Goal: Task Accomplishment & Management: Use online tool/utility

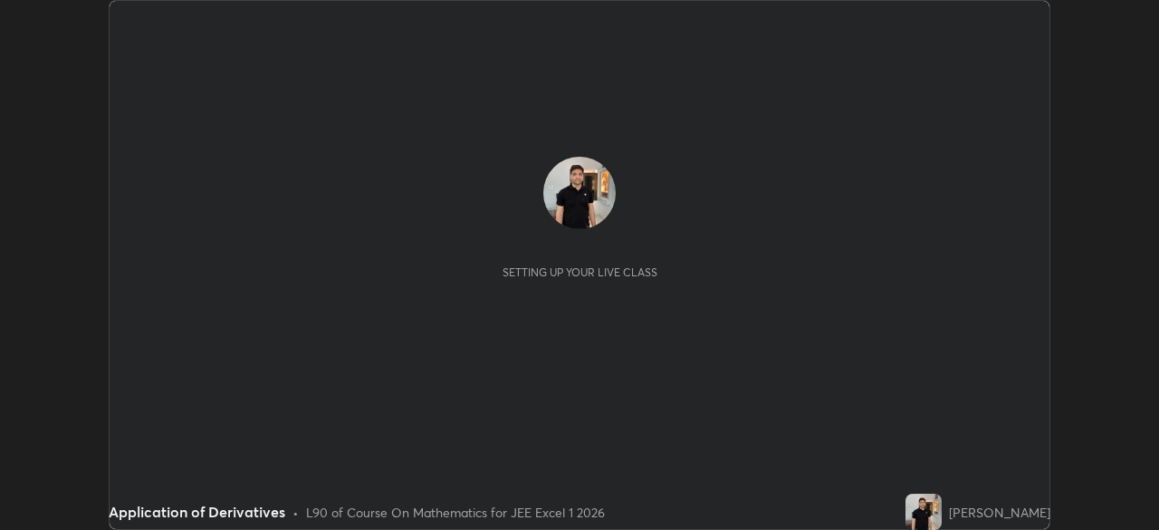
scroll to position [530, 1158]
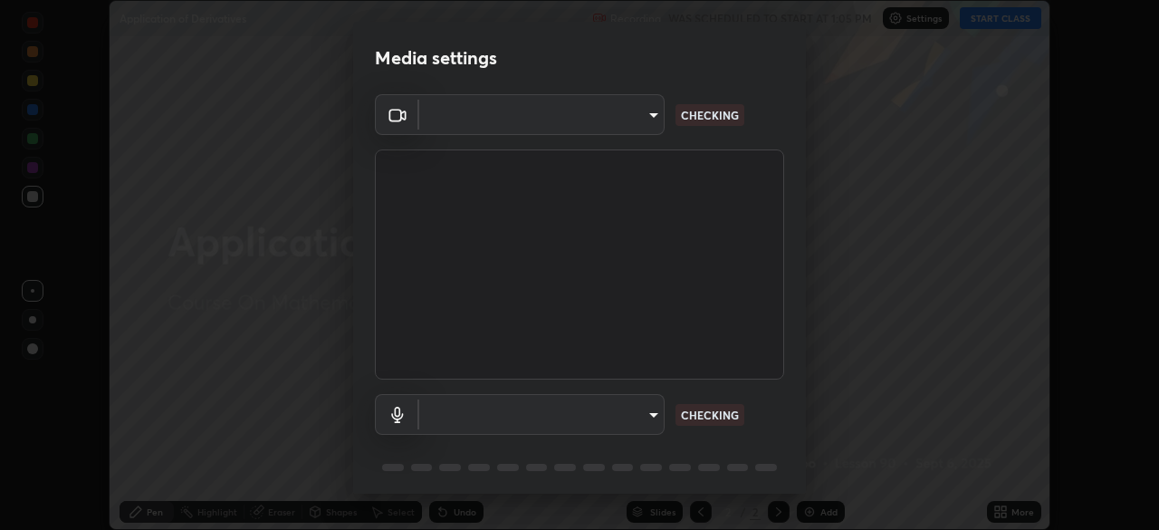
type input "100c0e0e409b1508d569c815e84311e0868d033d0fb9fb46bc53c870fbf18875"
type input "default"
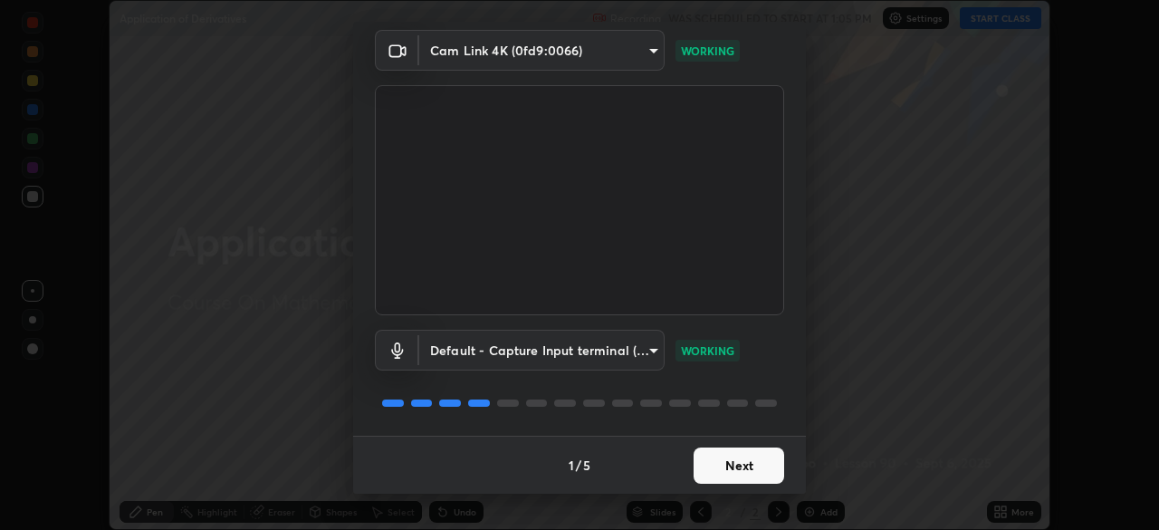
click at [757, 454] on button "Next" at bounding box center [739, 465] width 91 height 36
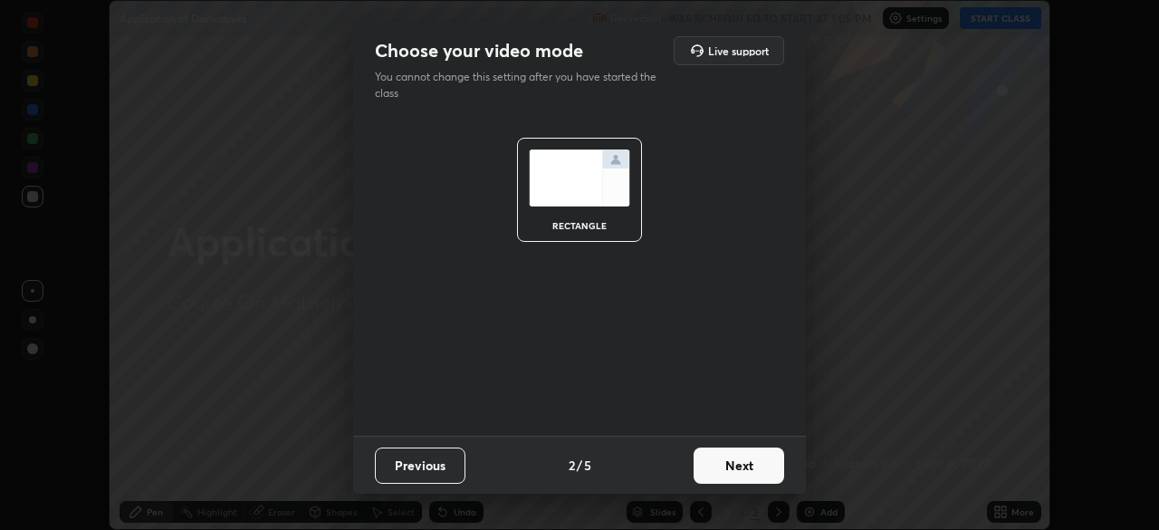
scroll to position [0, 0]
click at [752, 464] on button "Next" at bounding box center [739, 465] width 91 height 36
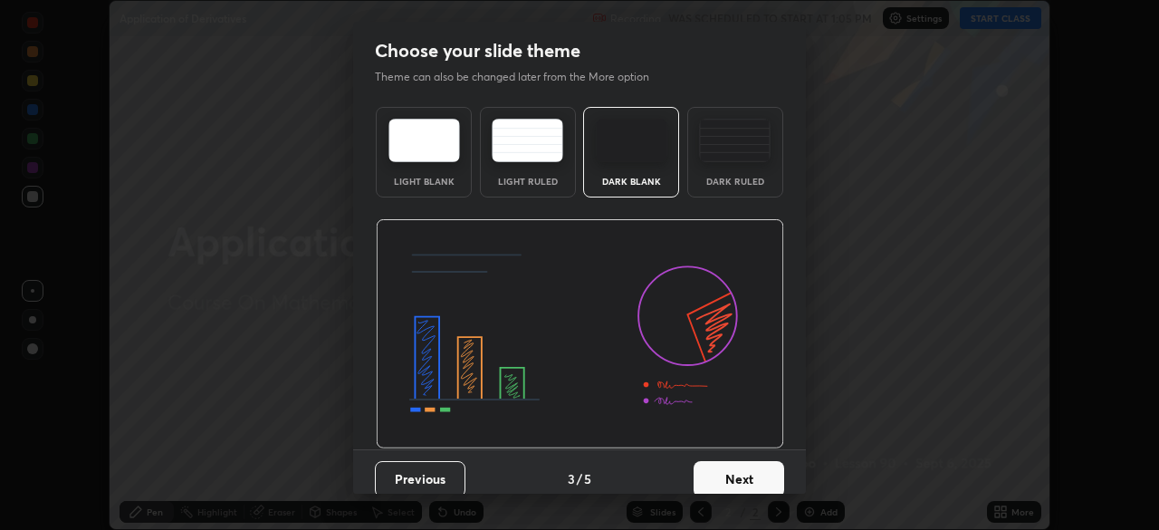
click at [752, 465] on button "Next" at bounding box center [739, 479] width 91 height 36
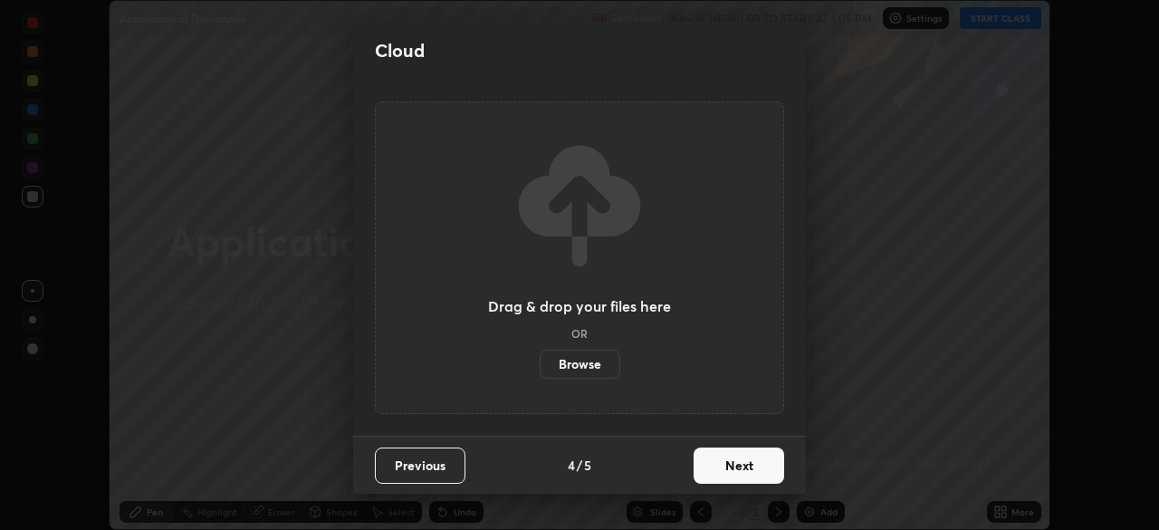
click at [751, 474] on button "Next" at bounding box center [739, 465] width 91 height 36
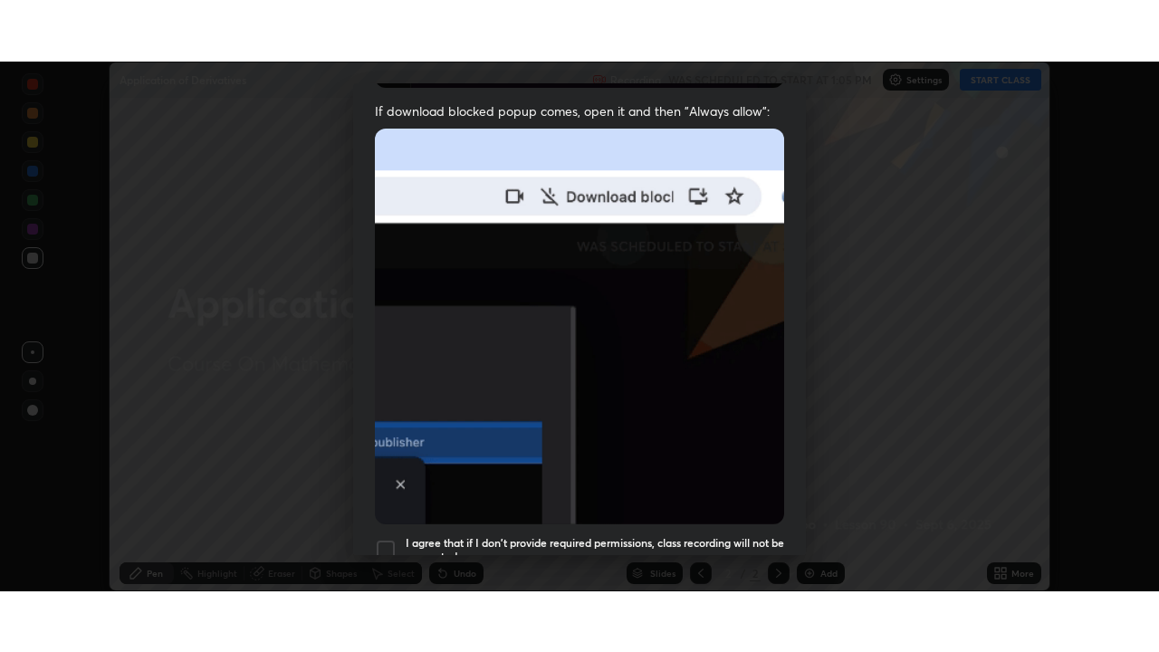
scroll to position [434, 0]
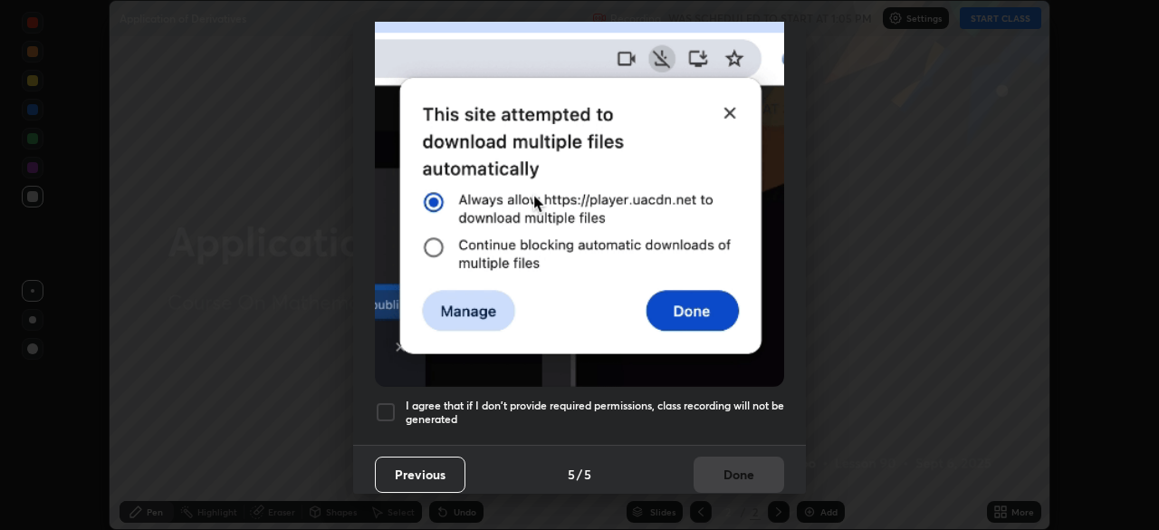
click at [387, 410] on div at bounding box center [386, 412] width 22 height 22
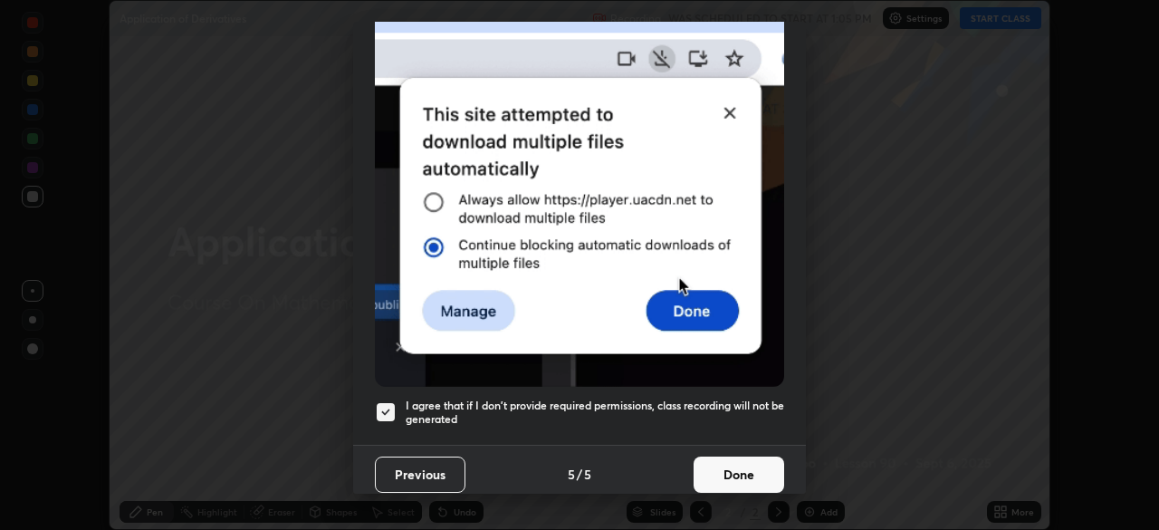
click at [751, 457] on button "Done" at bounding box center [739, 474] width 91 height 36
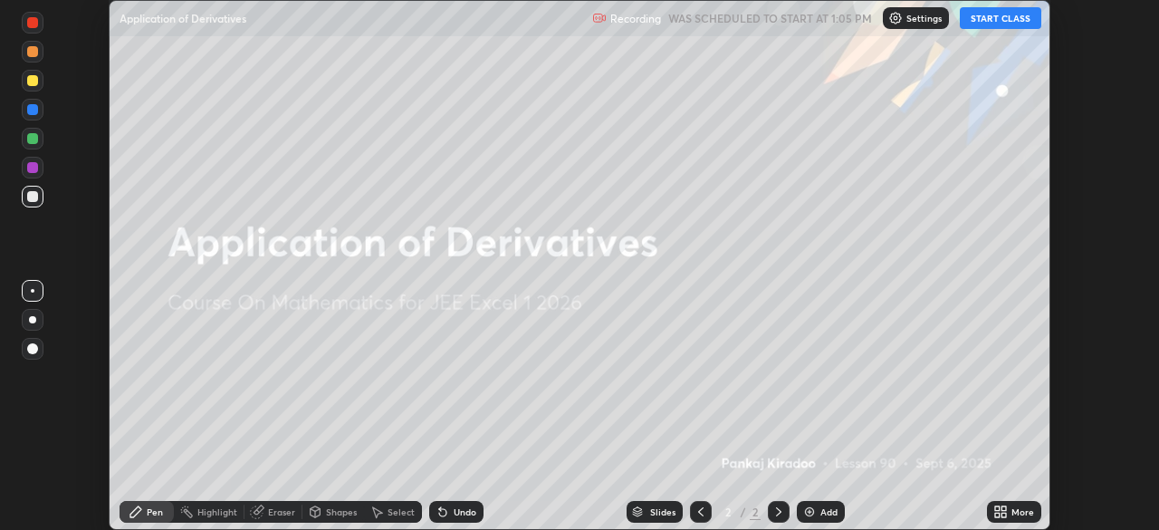
click at [1004, 512] on icon at bounding box center [1000, 511] width 14 height 14
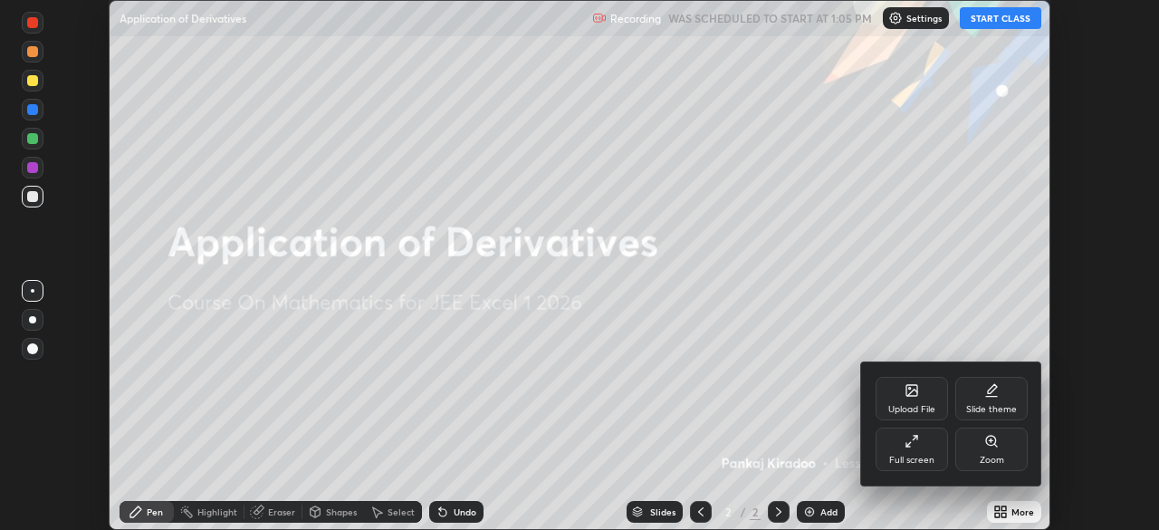
click at [937, 439] on div "Full screen" at bounding box center [911, 448] width 72 height 43
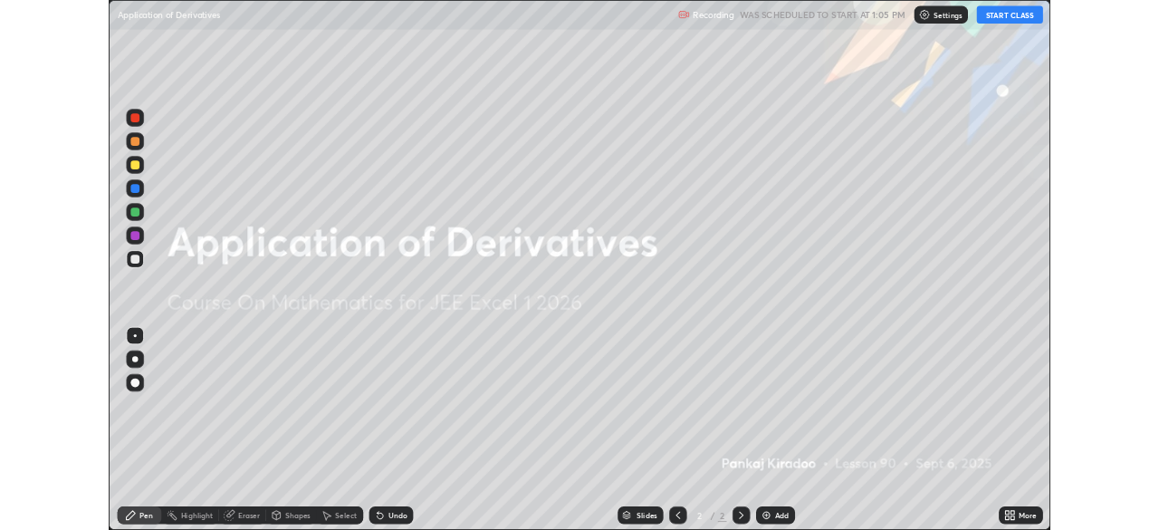
scroll to position [652, 1159]
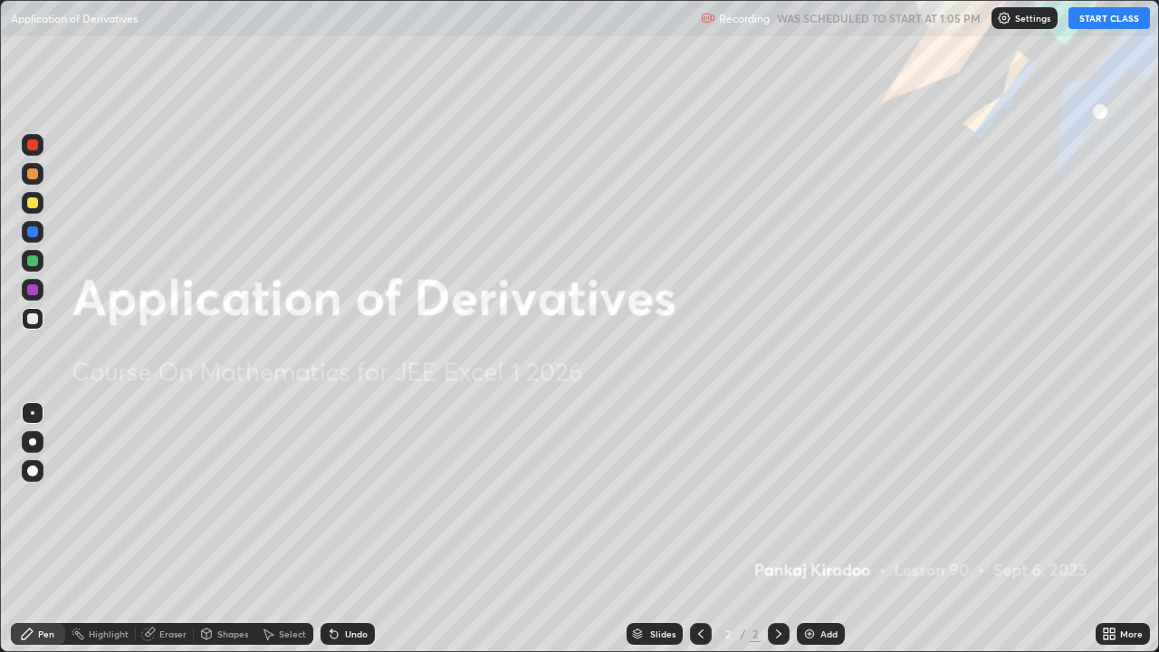
click at [1093, 21] on button "START CLASS" at bounding box center [1108, 18] width 81 height 22
click at [824, 529] on div "Add" at bounding box center [821, 634] width 48 height 22
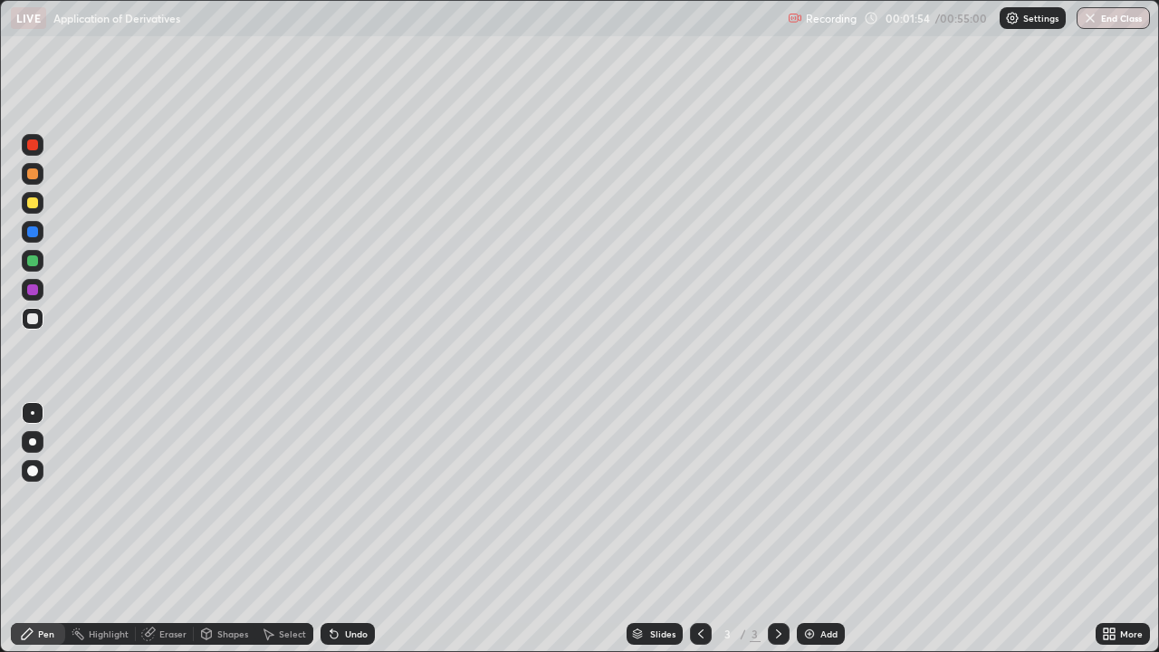
click at [33, 202] on div at bounding box center [32, 202] width 11 height 11
click at [808, 529] on img at bounding box center [809, 634] width 14 height 14
click at [333, 529] on icon at bounding box center [333, 634] width 7 height 7
click at [334, 529] on icon at bounding box center [333, 634] width 7 height 7
click at [343, 529] on div "Undo" at bounding box center [347, 634] width 54 height 22
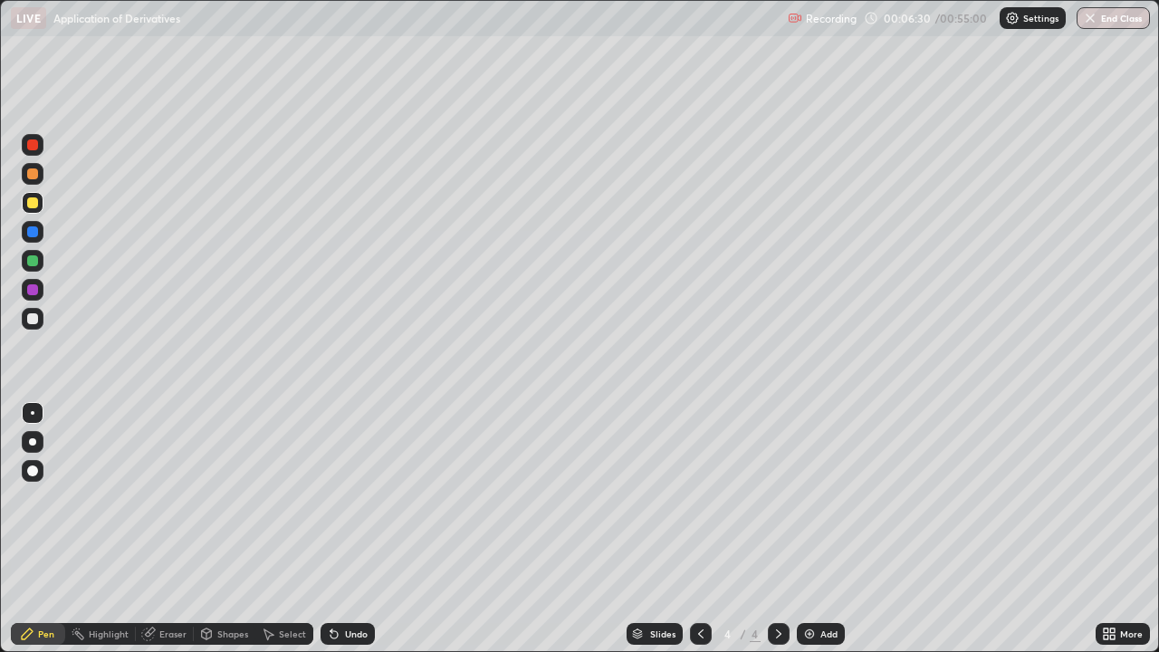
click at [159, 529] on div "Eraser" at bounding box center [172, 633] width 27 height 9
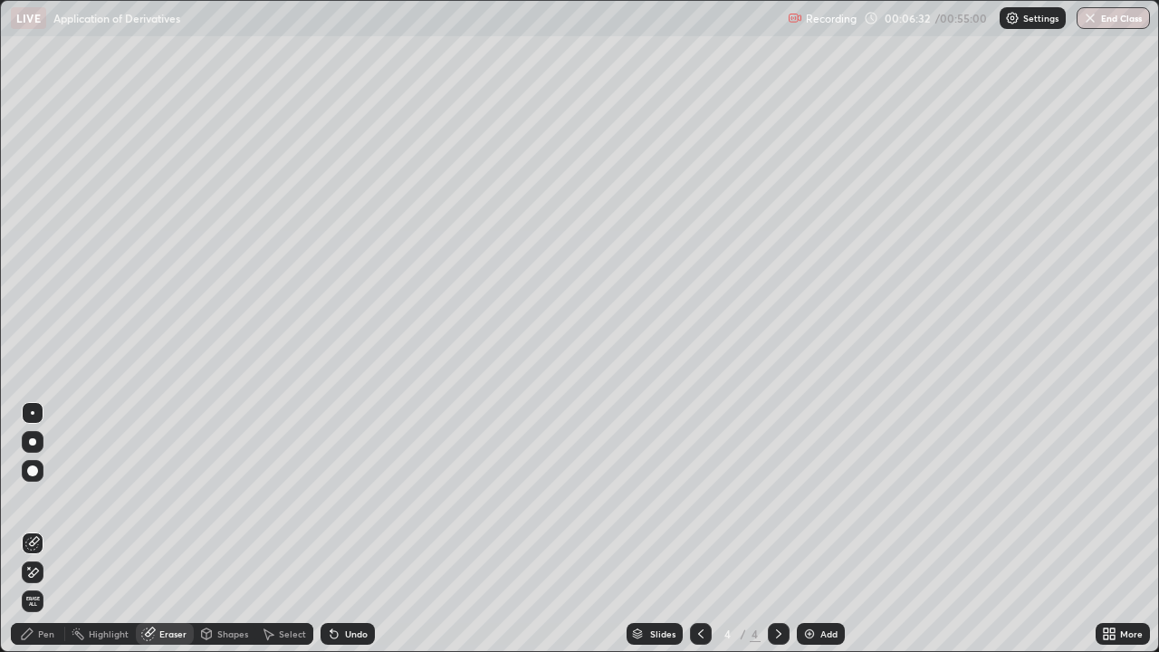
click at [47, 529] on div "Pen" at bounding box center [38, 634] width 54 height 22
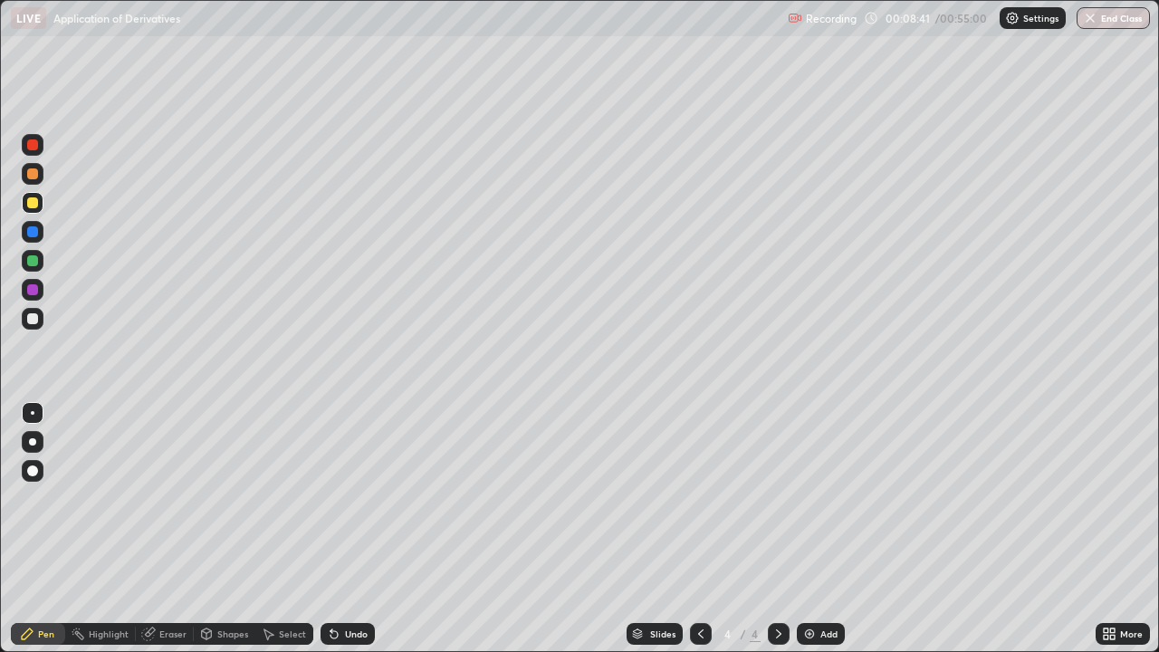
click at [338, 529] on icon at bounding box center [334, 634] width 14 height 14
click at [330, 529] on icon at bounding box center [333, 634] width 7 height 7
click at [816, 529] on div "Add" at bounding box center [821, 634] width 48 height 22
click at [815, 529] on div "Add" at bounding box center [821, 634] width 48 height 22
click at [814, 529] on img at bounding box center [809, 634] width 14 height 14
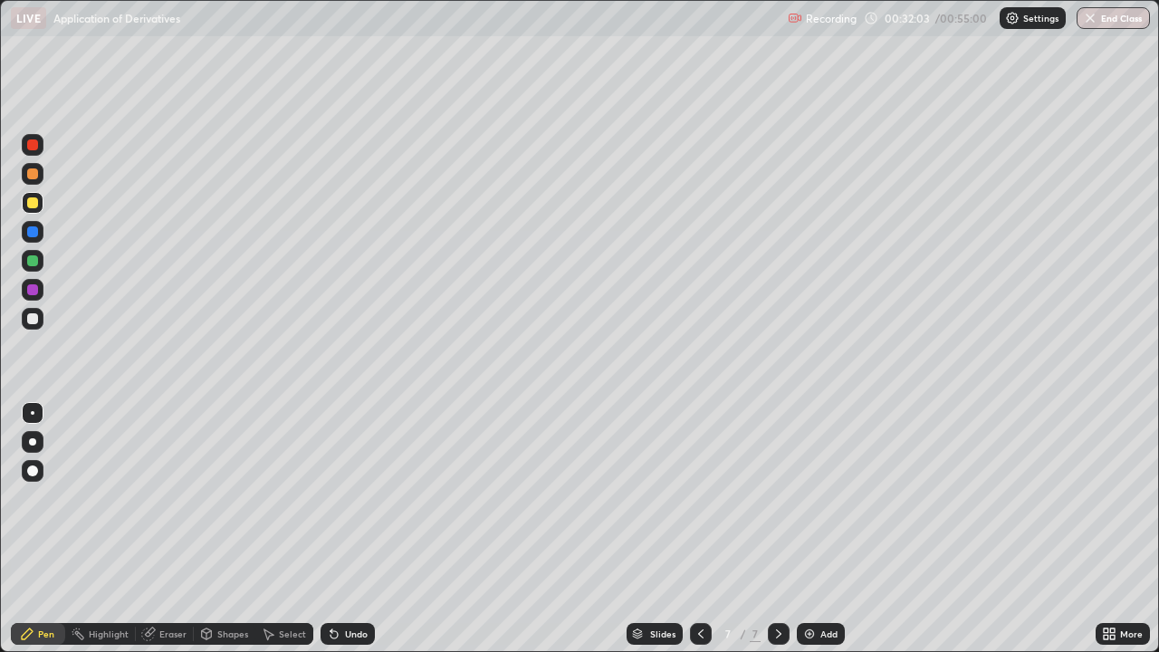
click at [0, 463] on div "Setting up your live class" at bounding box center [579, 326] width 1159 height 652
click at [340, 529] on div "Undo" at bounding box center [347, 634] width 54 height 22
click at [818, 529] on div "Add" at bounding box center [821, 634] width 48 height 22
click at [802, 529] on img at bounding box center [809, 634] width 14 height 14
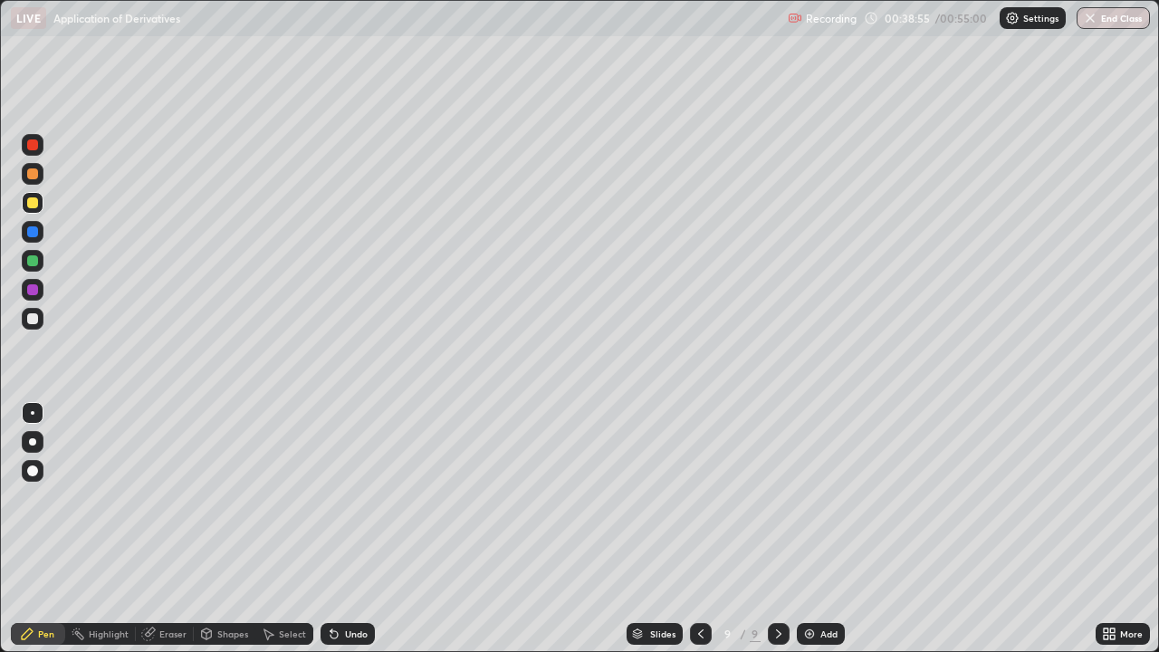
click at [30, 326] on div at bounding box center [33, 319] width 22 height 22
click at [330, 529] on icon at bounding box center [331, 630] width 2 height 2
click at [822, 529] on div "Add" at bounding box center [828, 633] width 17 height 9
click at [39, 208] on div at bounding box center [33, 203] width 22 height 22
click at [1094, 15] on img "button" at bounding box center [1091, 18] width 14 height 14
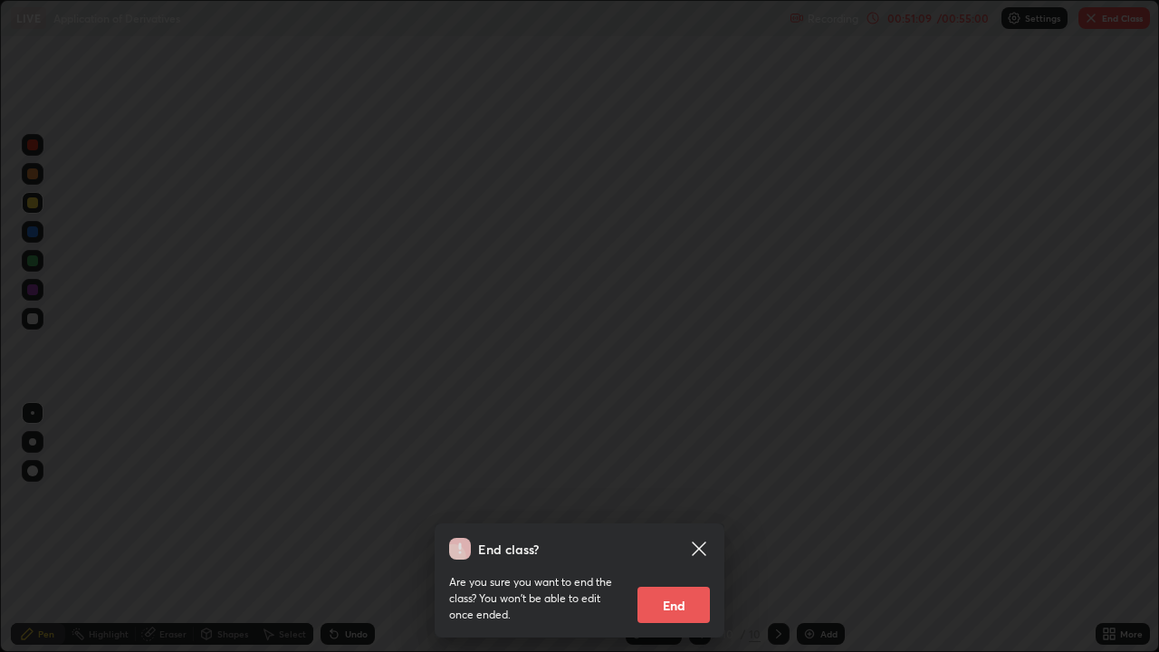
click at [664, 529] on button "End" at bounding box center [673, 605] width 72 height 36
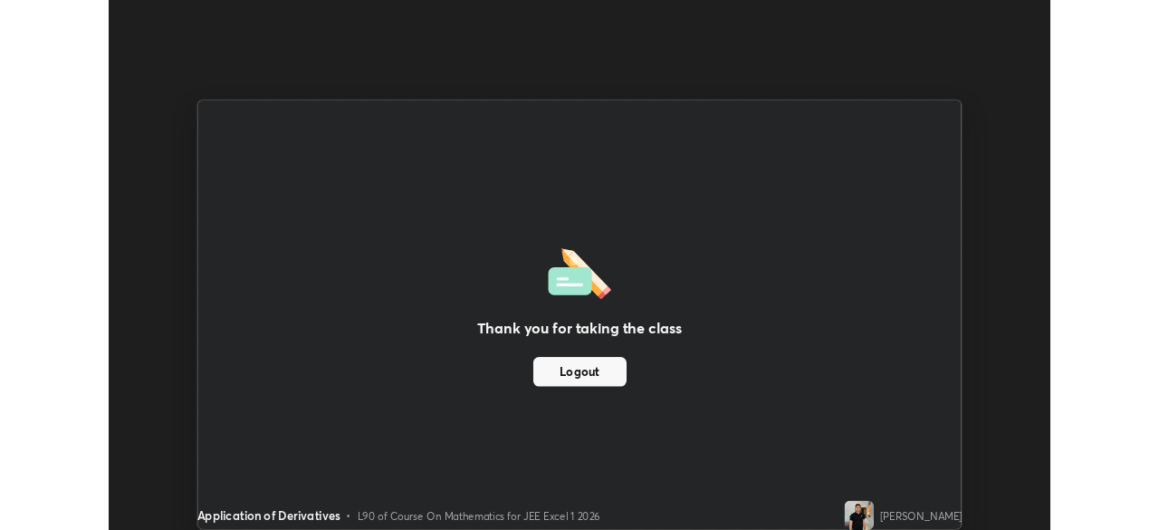
scroll to position [90006, 89377]
